Goal: Information Seeking & Learning: Learn about a topic

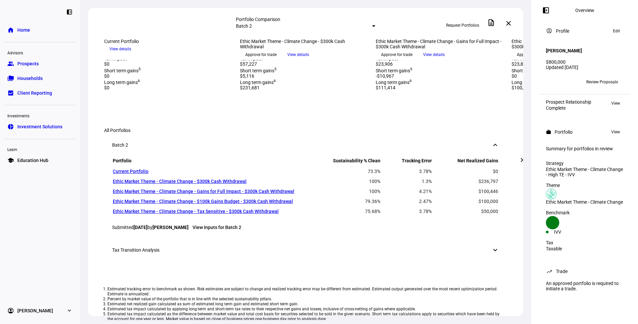
scroll to position [262, 0]
click at [309, 60] on span "View details" at bounding box center [298, 55] width 22 height 10
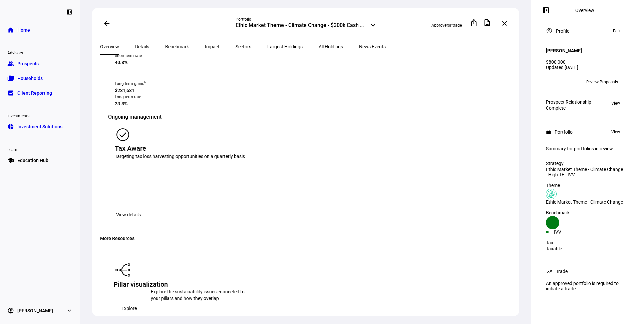
scroll to position [808, 0]
click at [267, 47] on span "Largest Holdings" at bounding box center [284, 46] width 35 height 5
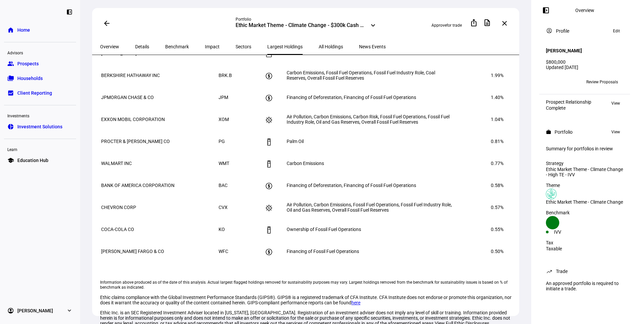
scroll to position [303, 0]
click at [320, 81] on span "Carbon Emissions, Fossil Fuel Operations, Fossil Fuel Industry Role, Coal Reser…" at bounding box center [361, 75] width 148 height 11
click at [273, 80] on icon at bounding box center [269, 76] width 8 height 8
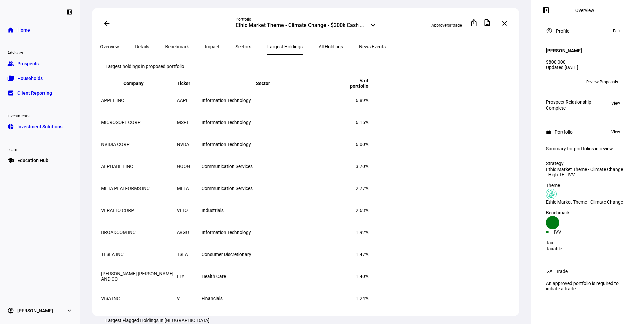
scroll to position [0, 0]
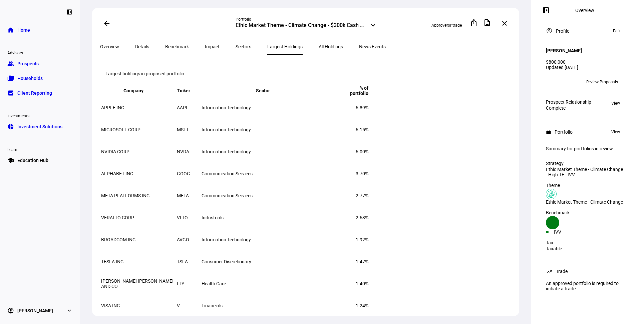
click at [319, 45] on span "All Holdings" at bounding box center [331, 46] width 24 height 5
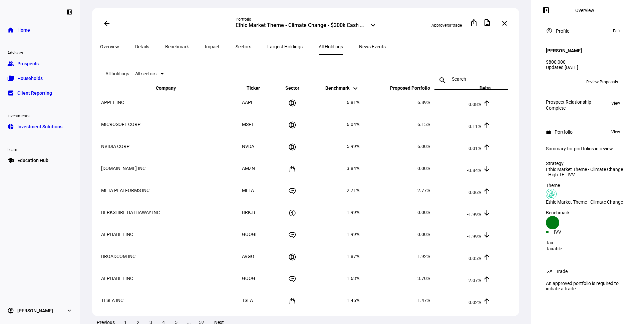
click at [267, 41] on span "Largest Holdings" at bounding box center [284, 47] width 35 height 16
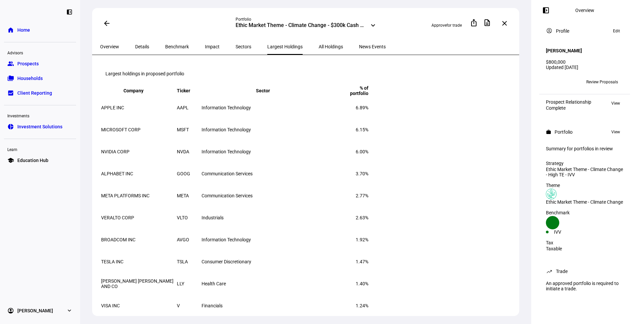
click at [236, 46] on span "Sectors" at bounding box center [244, 46] width 16 height 5
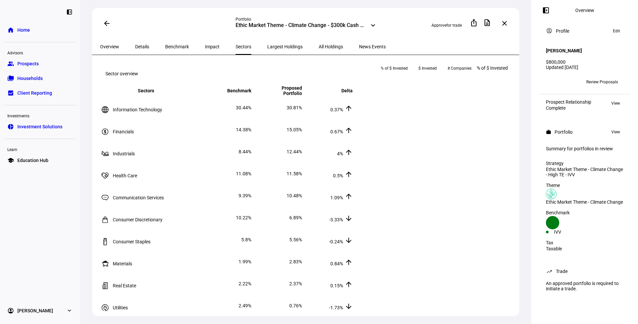
click at [205, 47] on span "Impact" at bounding box center [212, 46] width 15 height 5
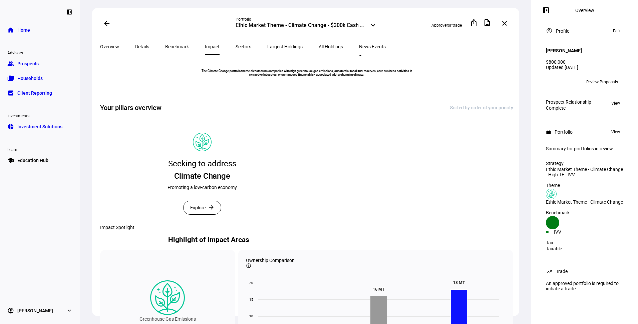
scroll to position [55, 0]
click at [168, 45] on span "Benchmark" at bounding box center [177, 46] width 24 height 5
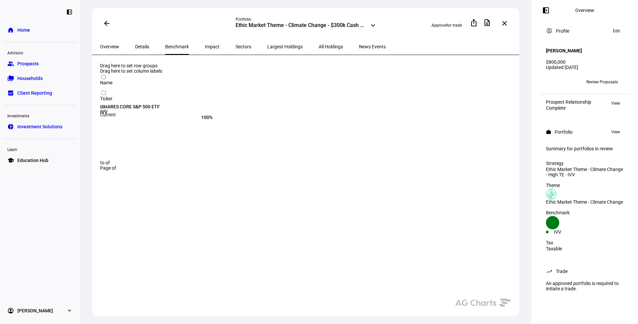
click at [139, 44] on span "Details" at bounding box center [142, 46] width 14 height 5
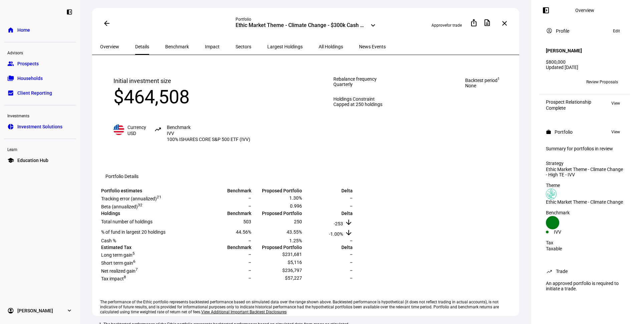
click at [359, 49] on span "News Events" at bounding box center [372, 47] width 27 height 16
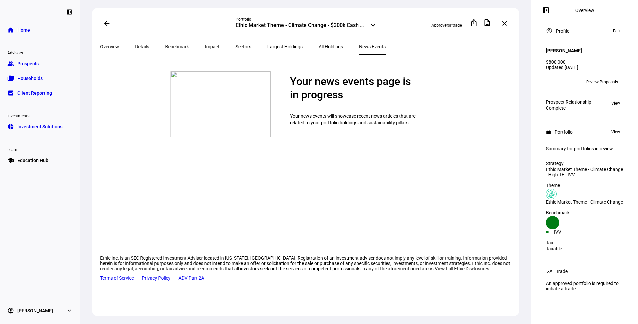
click at [236, 42] on span "Sectors" at bounding box center [244, 47] width 16 height 16
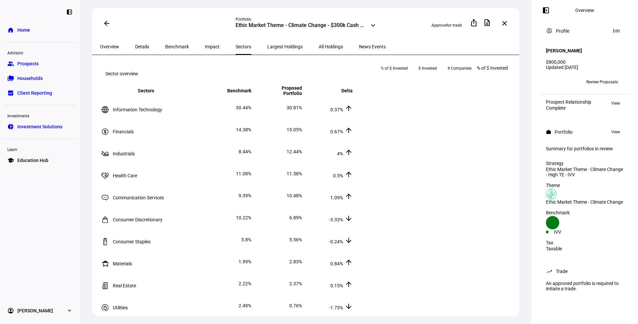
click at [205, 42] on span "Impact" at bounding box center [212, 47] width 15 height 16
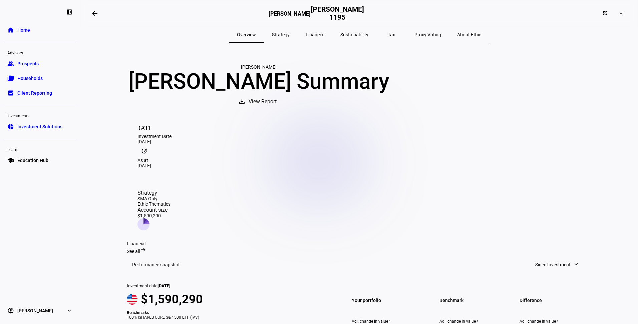
click at [24, 29] on span "Home" at bounding box center [23, 30] width 13 height 7
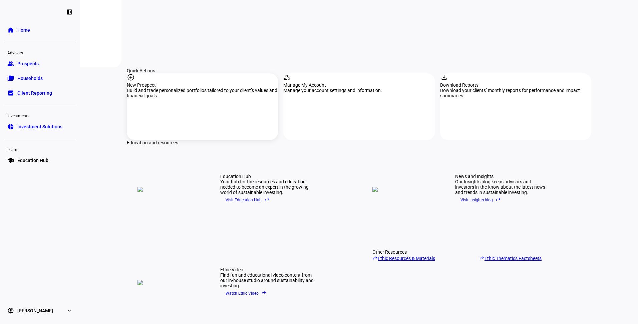
scroll to position [660, 0]
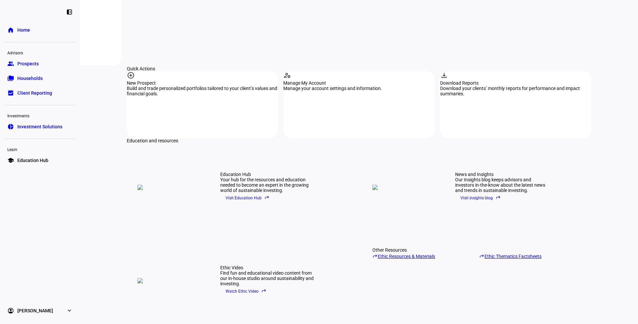
click at [405, 253] on link "reply Ethic Resources & Materials" at bounding box center [422, 256] width 101 height 6
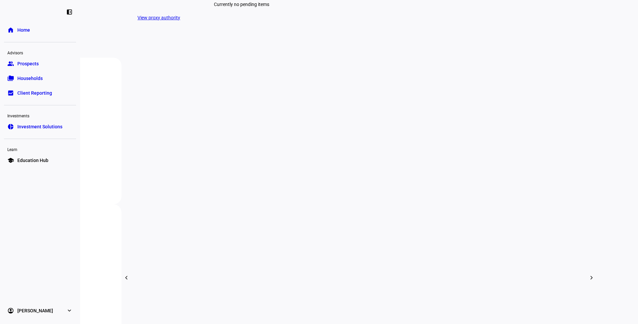
scroll to position [117, 0]
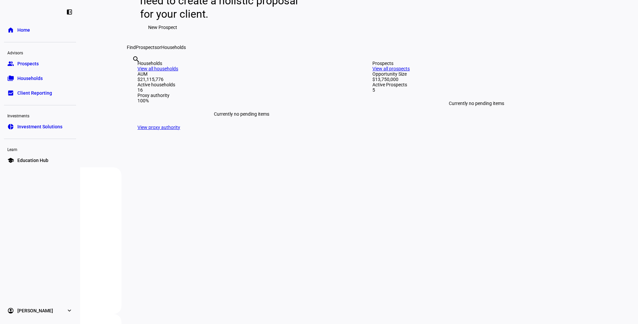
click at [26, 63] on span "Prospects" at bounding box center [27, 63] width 21 height 7
